Goal: Check status

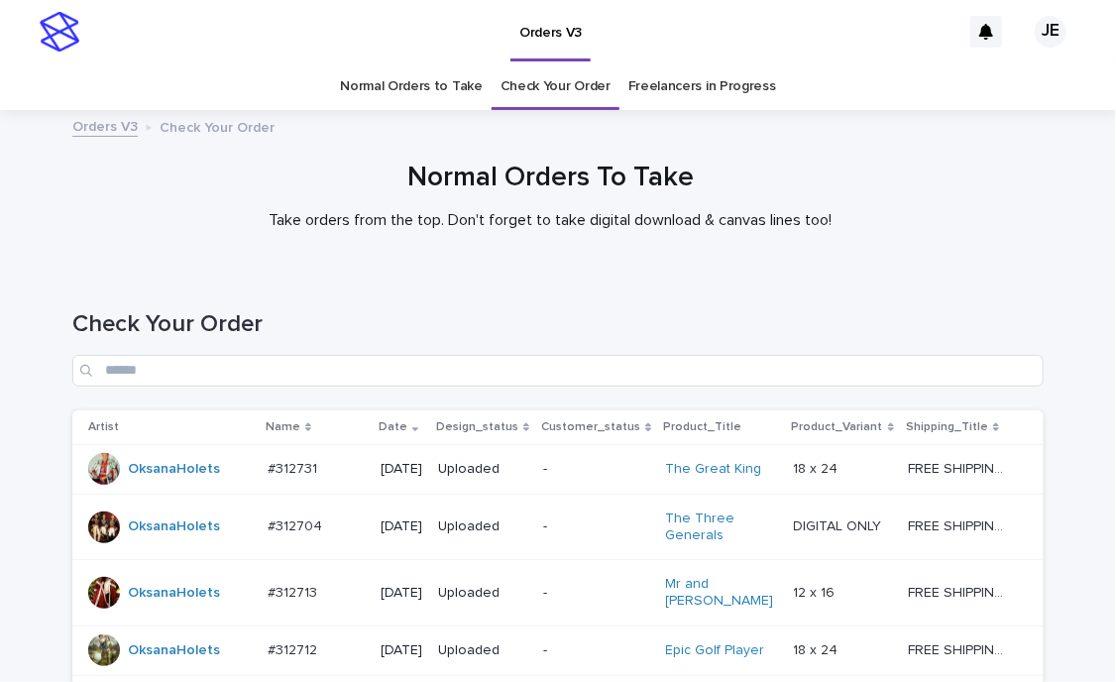
click at [288, 305] on div "Check Your Order" at bounding box center [557, 341] width 971 height 140
